Goal: Find specific page/section: Find specific page/section

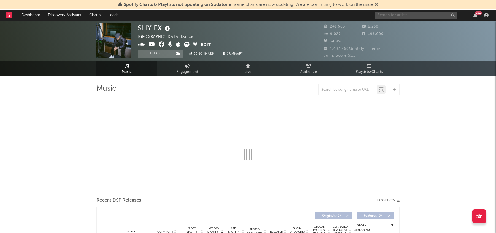
click at [394, 16] on input "text" at bounding box center [416, 15] width 83 height 7
type input "kidwi"
select select "6m"
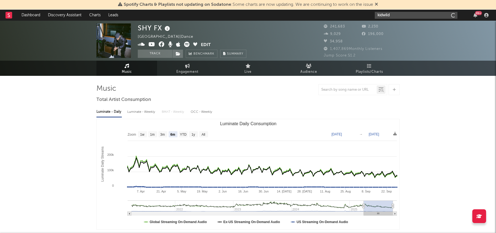
type input "kidwild"
click at [400, 16] on input "kidwild" at bounding box center [416, 15] width 83 height 7
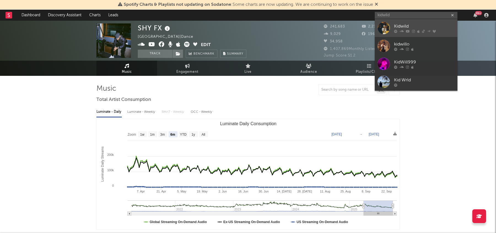
click at [407, 31] on icon at bounding box center [408, 31] width 4 height 3
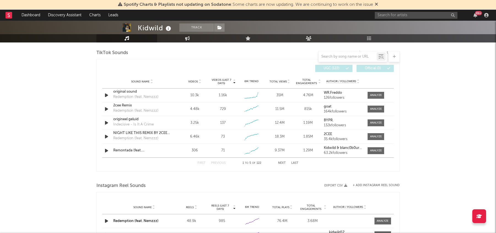
select select "6m"
